Goal: Information Seeking & Learning: Check status

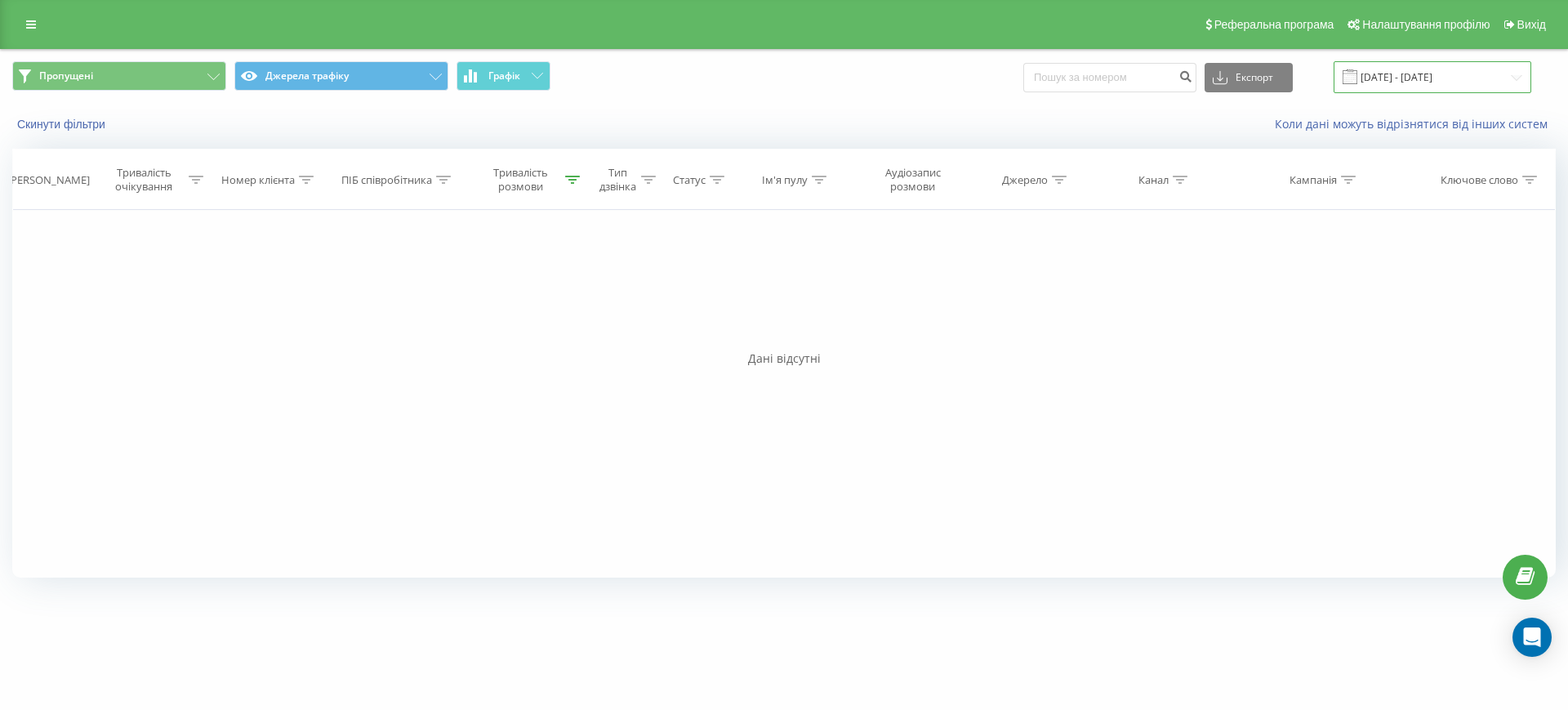
click at [1415, 79] on input "15.10.2024 - 15.10.2024" at bounding box center [1432, 77] width 197 height 32
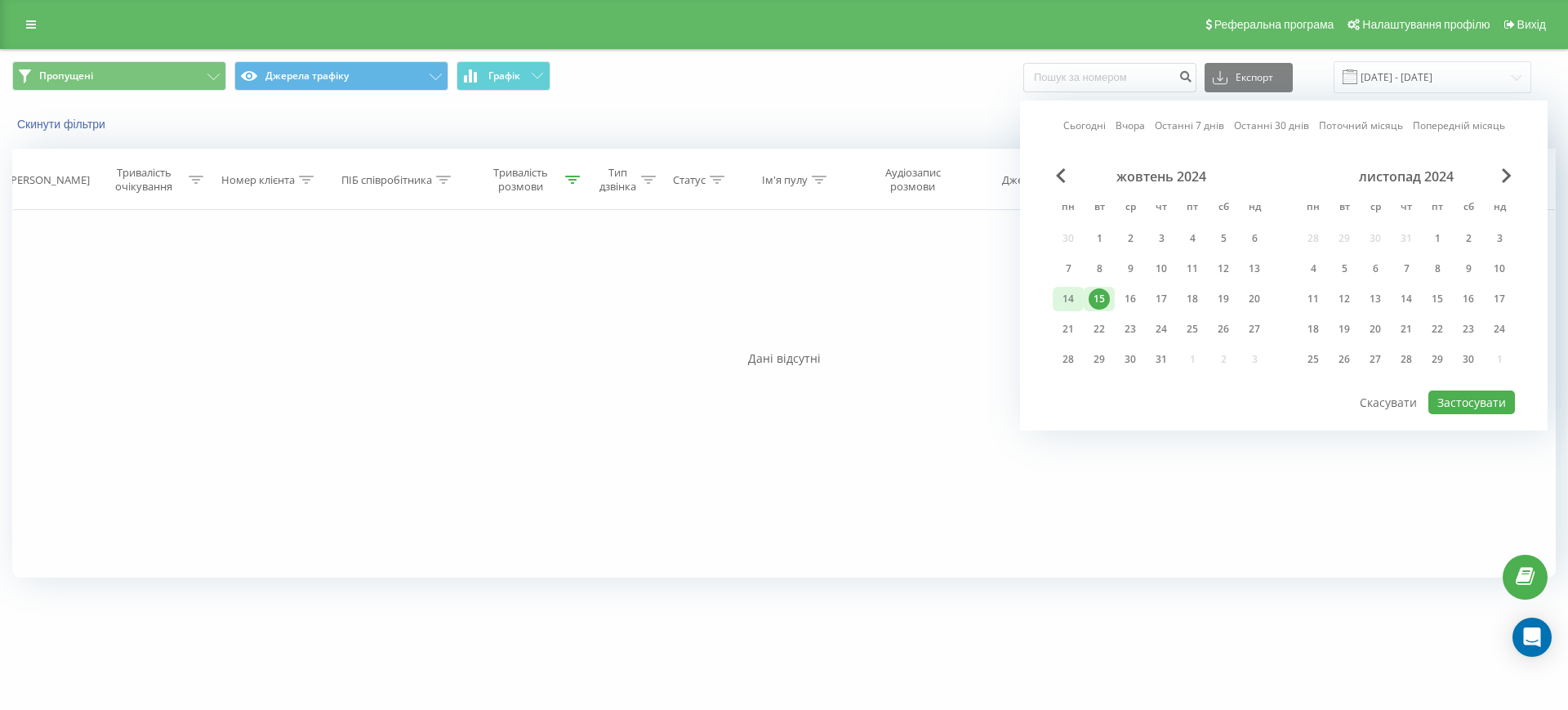
click at [1074, 296] on div "14" at bounding box center [1068, 298] width 21 height 21
click at [1495, 402] on button "Застосувати" at bounding box center [1471, 402] width 86 height 24
type input "14.10.2024 - 14.10.2024"
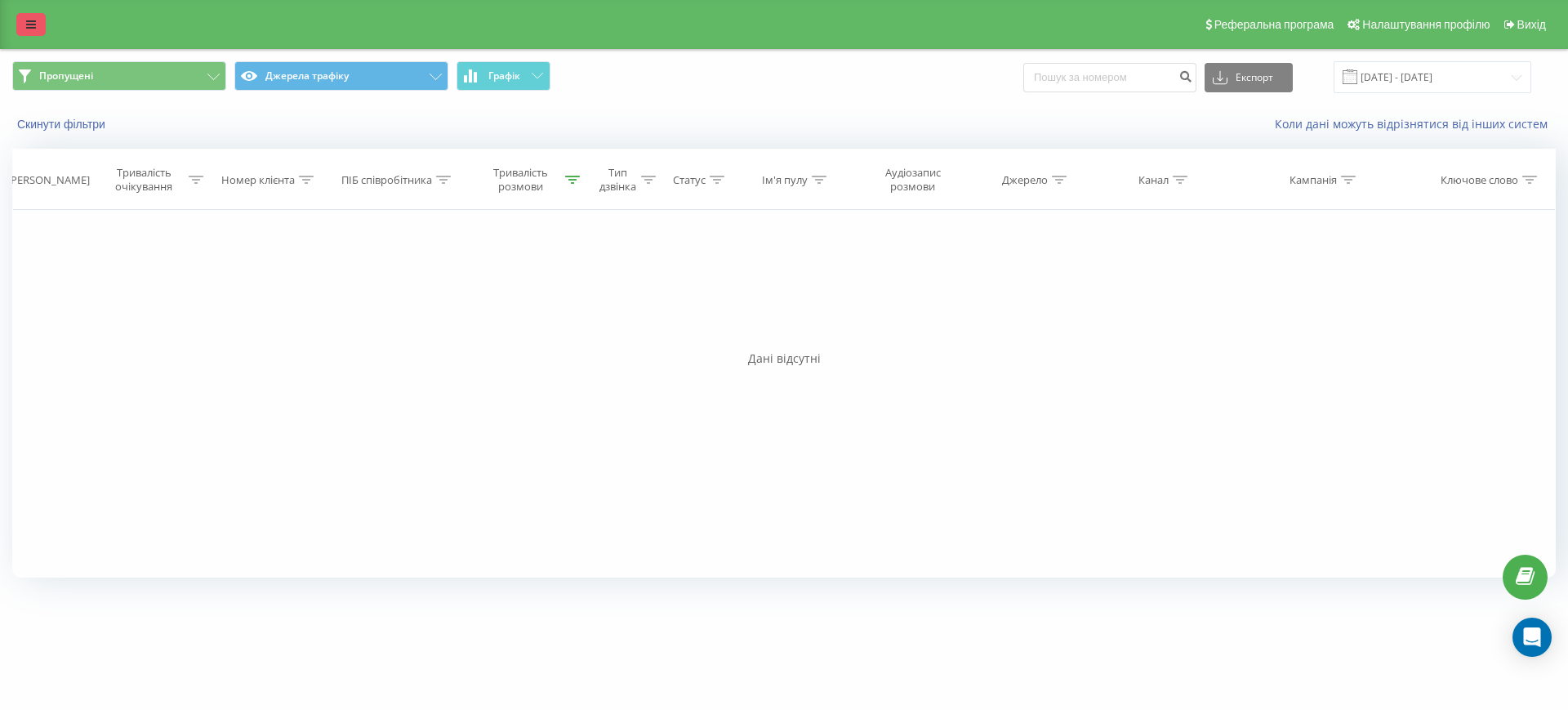
click at [40, 20] on link at bounding box center [32, 24] width 30 height 23
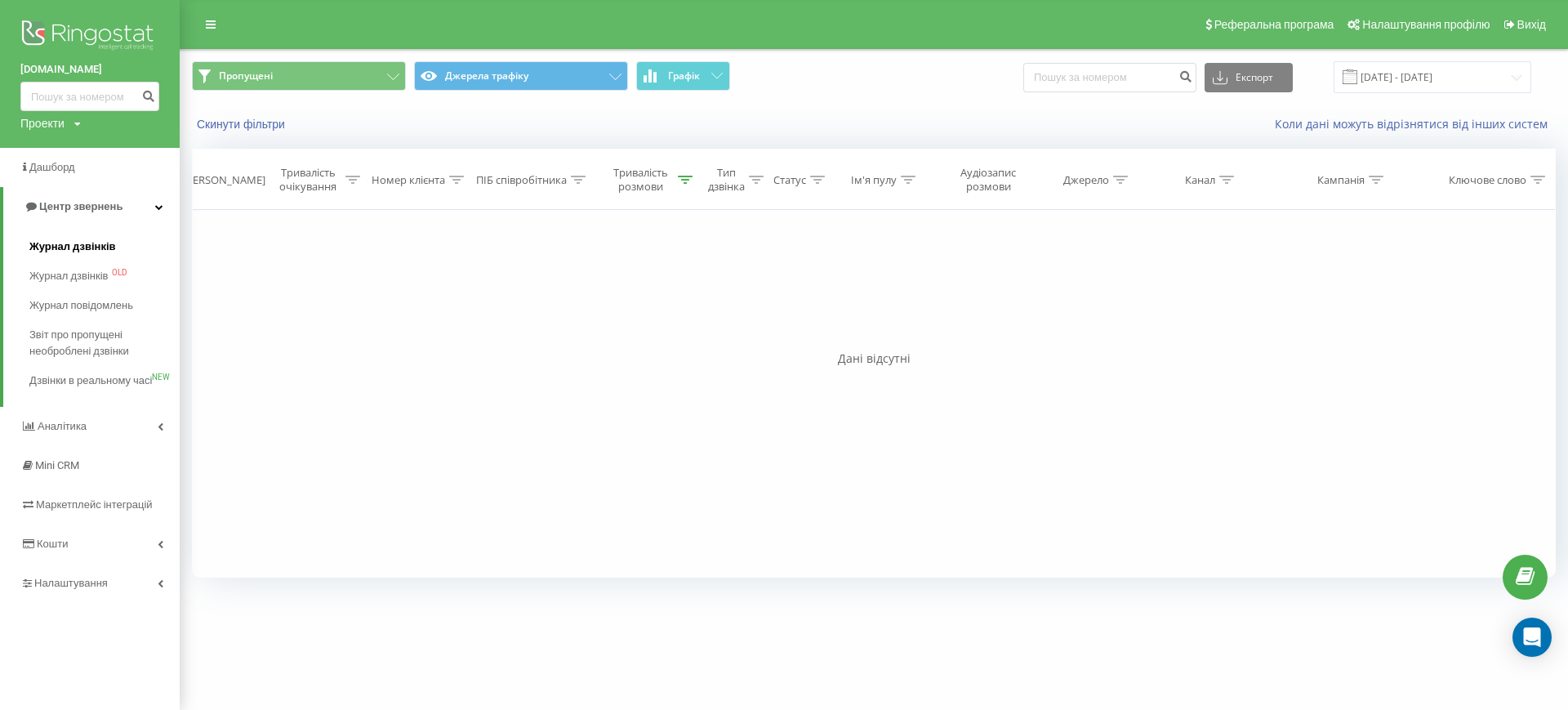
click at [65, 244] on span "Журнал дзвінків" at bounding box center [72, 247] width 86 height 17
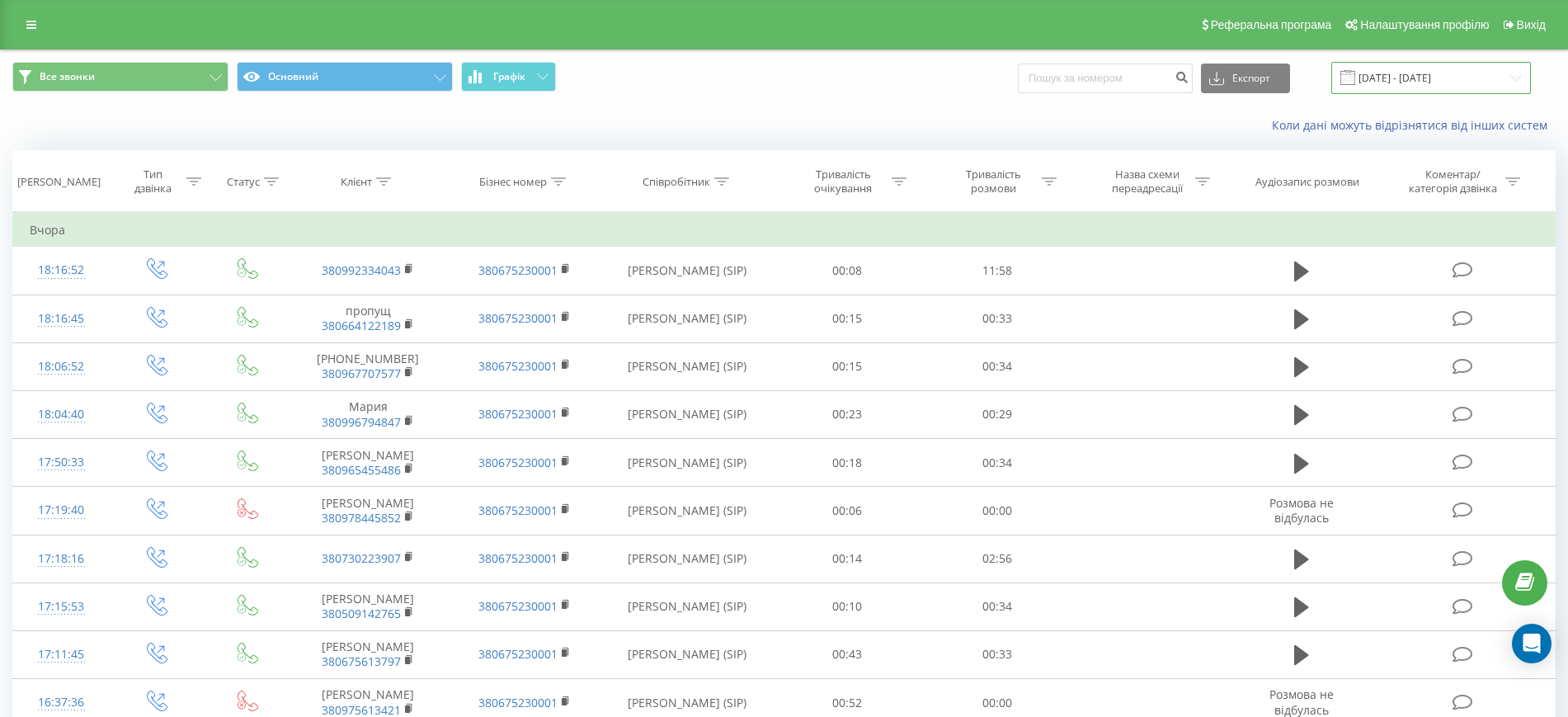
click at [1391, 78] on input "[DATE] - [DATE]" at bounding box center [1430, 78] width 199 height 32
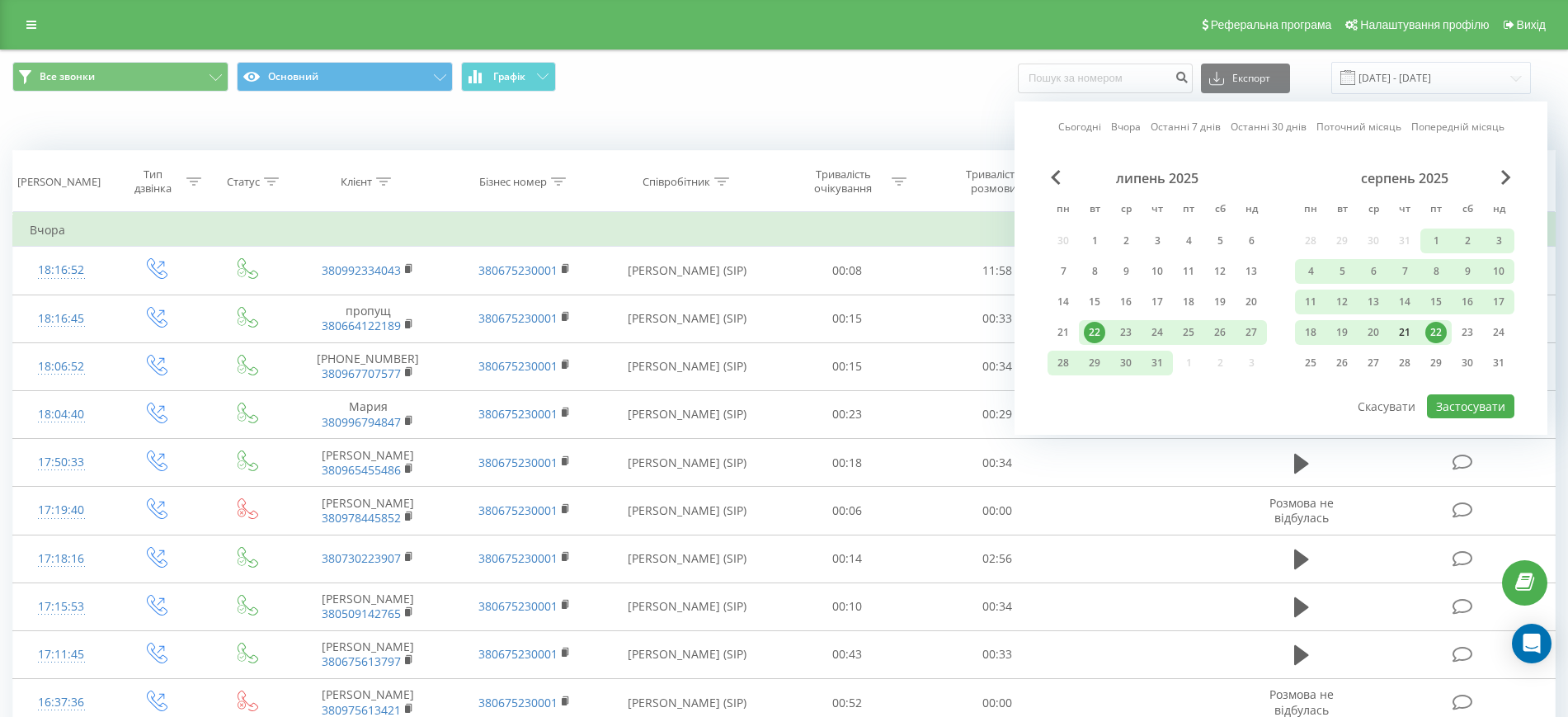
click at [1404, 331] on div "21" at bounding box center [1404, 332] width 22 height 22
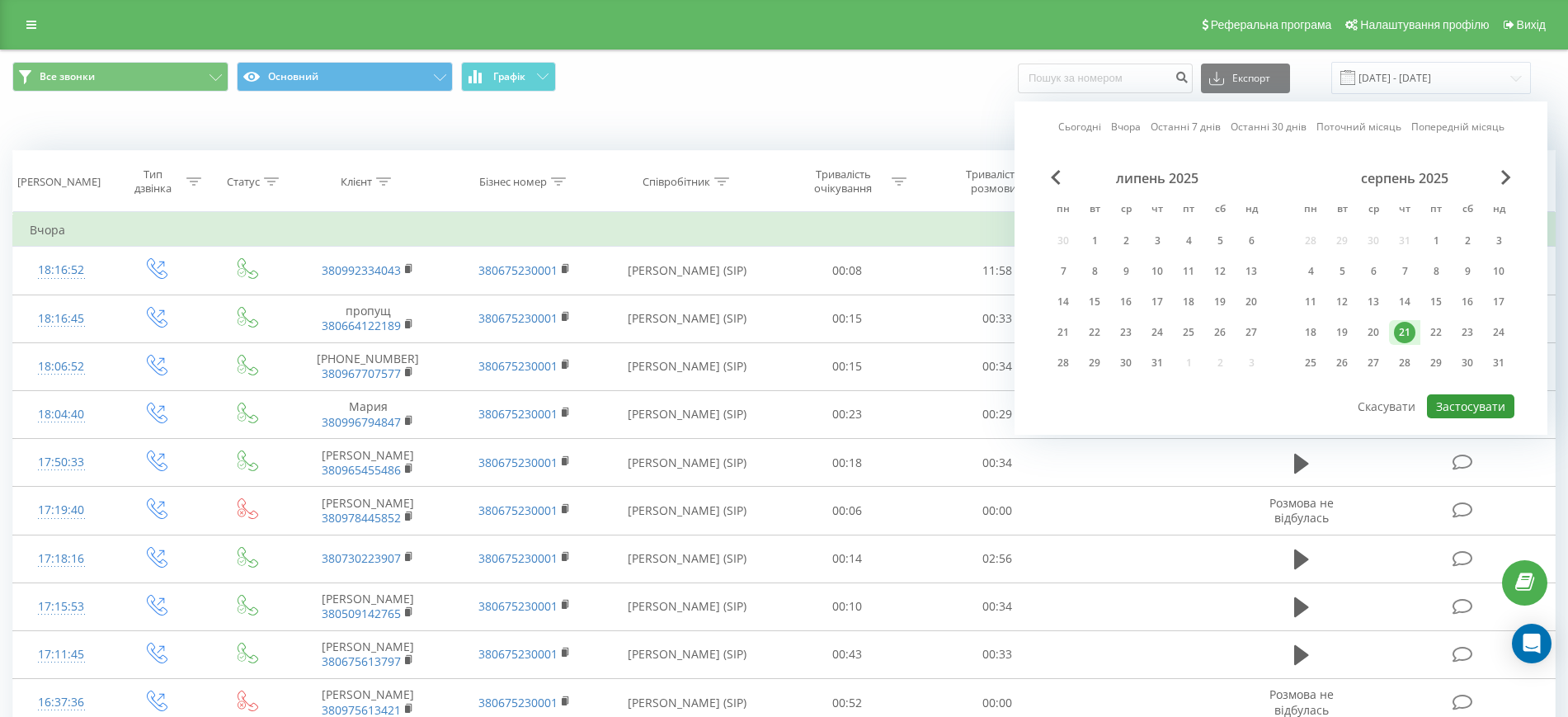
click at [1454, 404] on button "Застосувати" at bounding box center [1470, 406] width 87 height 24
type input "[DATE] - [DATE]"
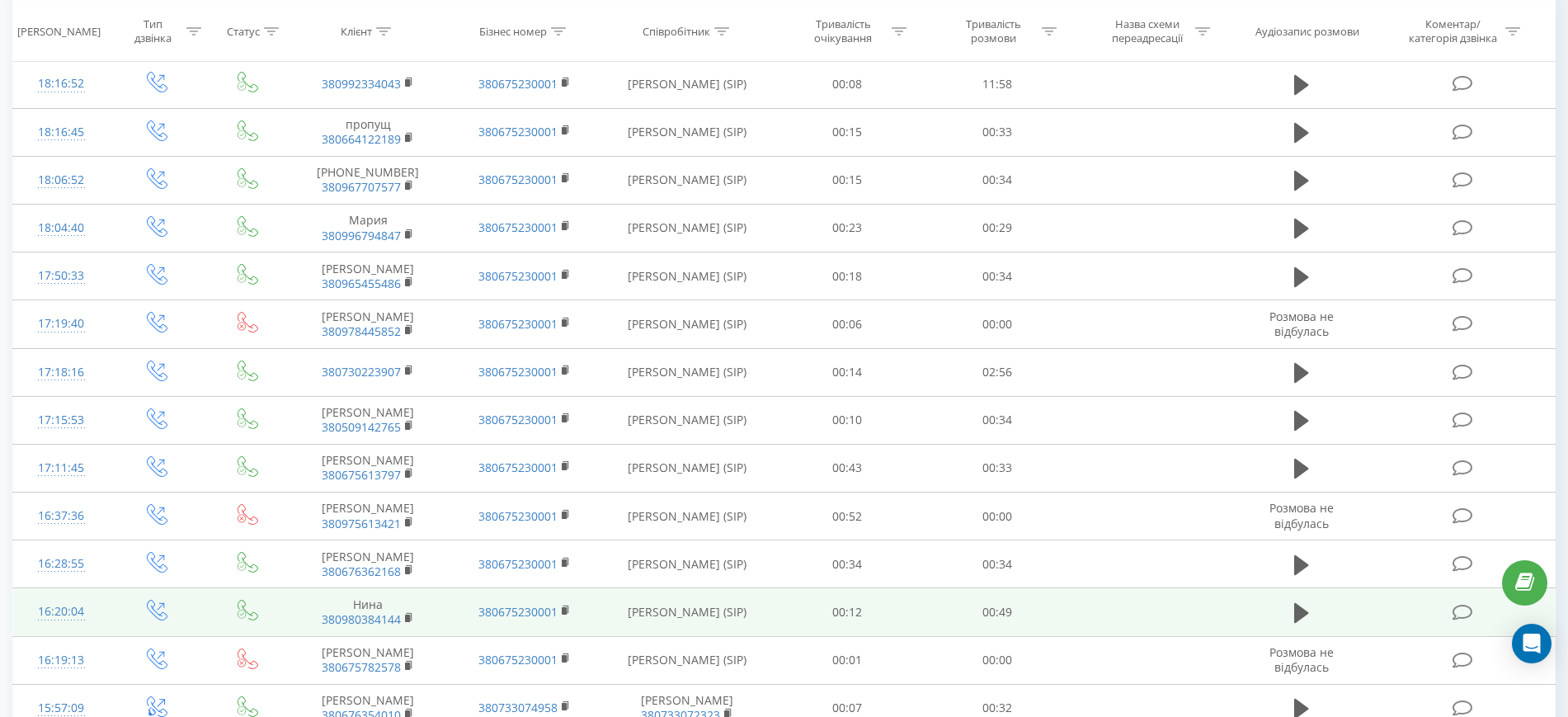
scroll to position [185, 0]
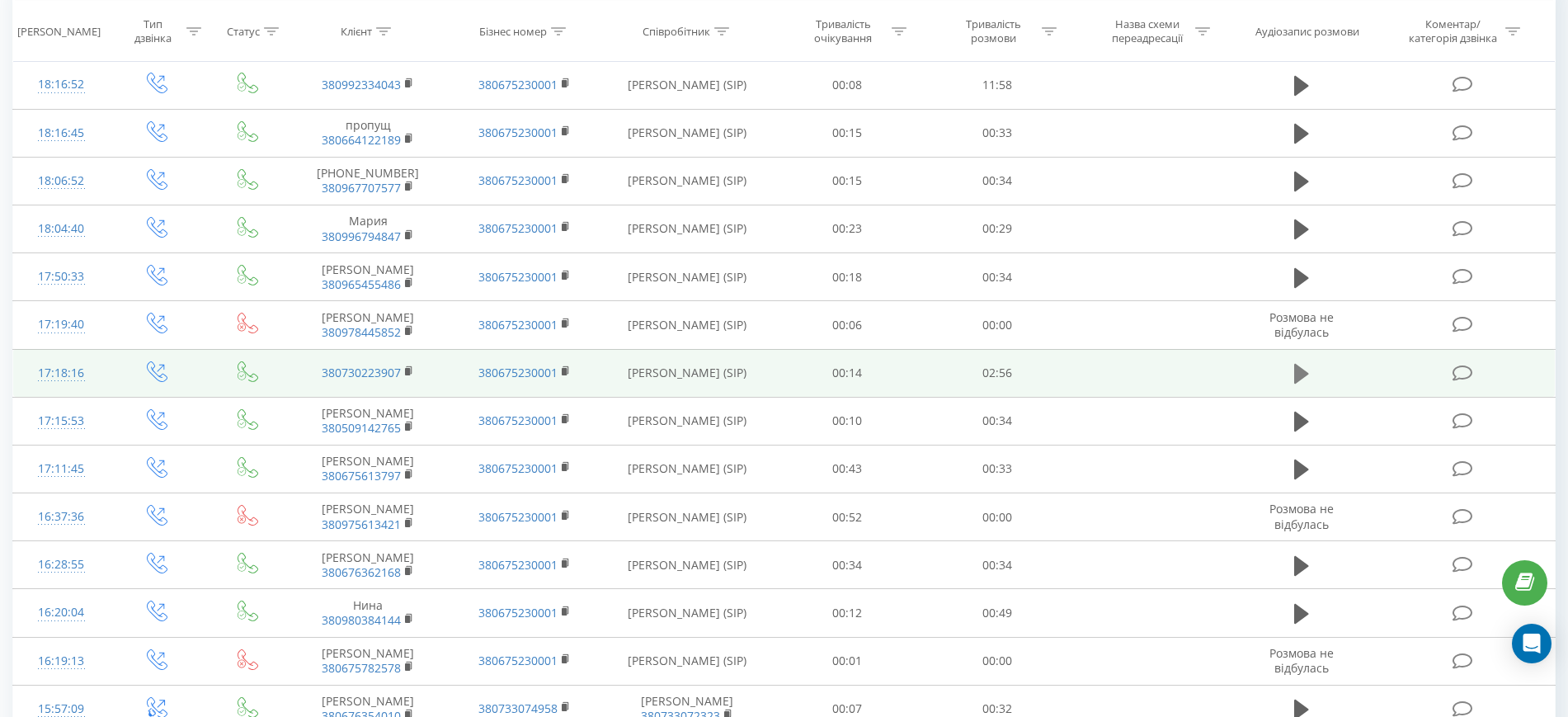
click at [1295, 371] on icon at bounding box center [1301, 373] width 15 height 20
